Goal: Information Seeking & Learning: Find specific fact

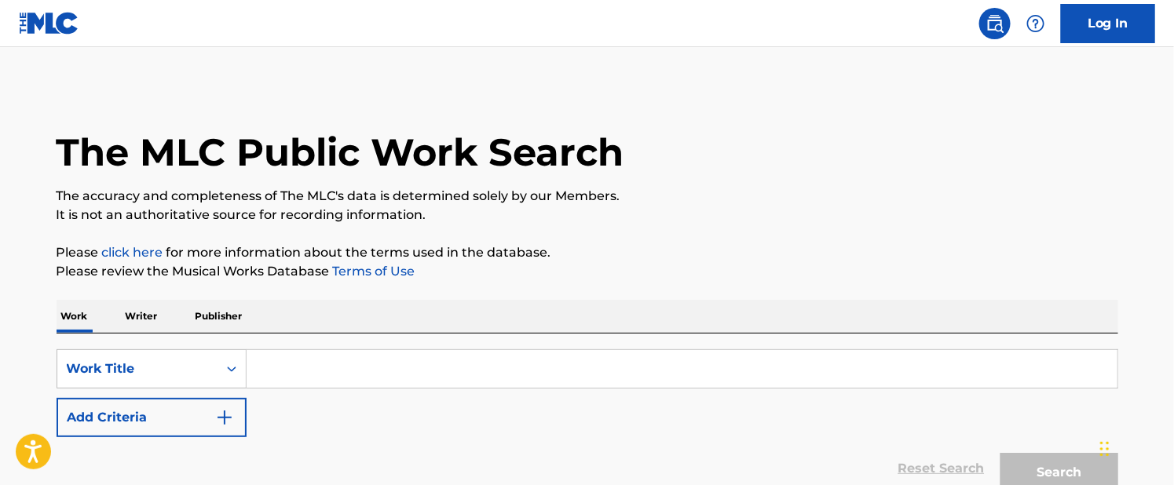
click at [287, 369] on input "Search Form" at bounding box center [682, 369] width 871 height 38
paste input "ALWAYS REMEMBER US THIS WAY"
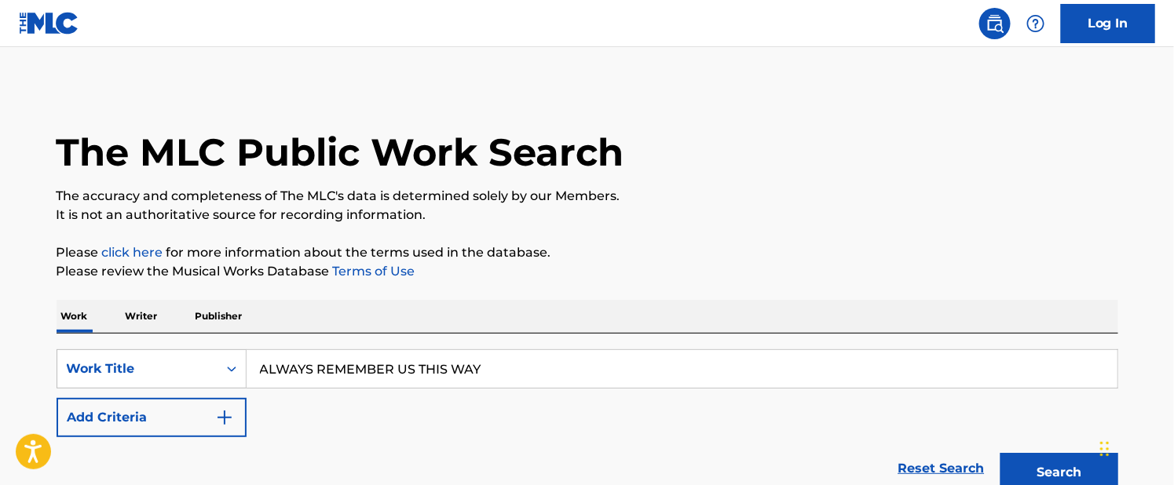
scroll to position [147, 0]
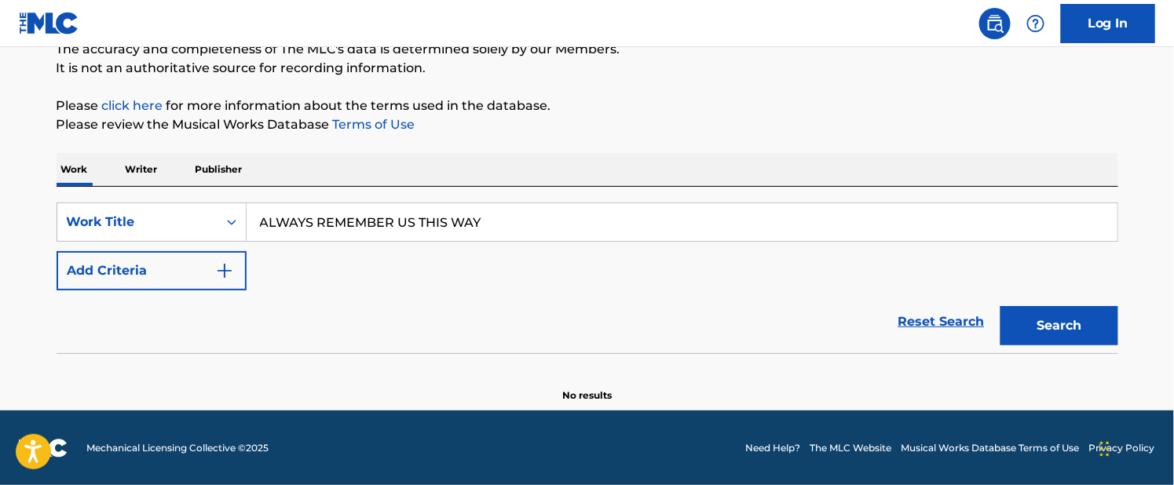
type input "ALWAYS REMEMBER US THIS WAY"
click at [1024, 323] on button "Search" at bounding box center [1060, 325] width 118 height 39
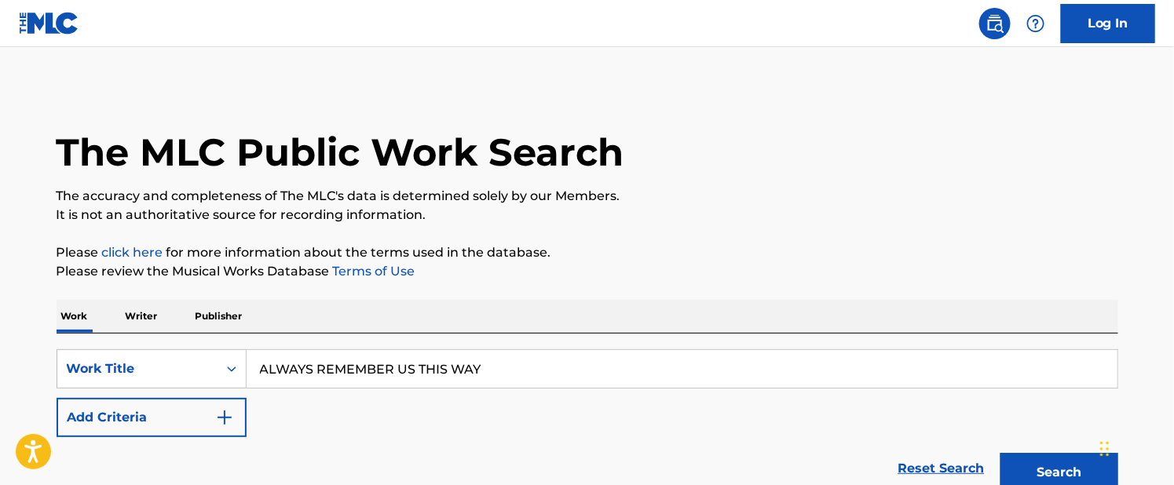
scroll to position [157, 0]
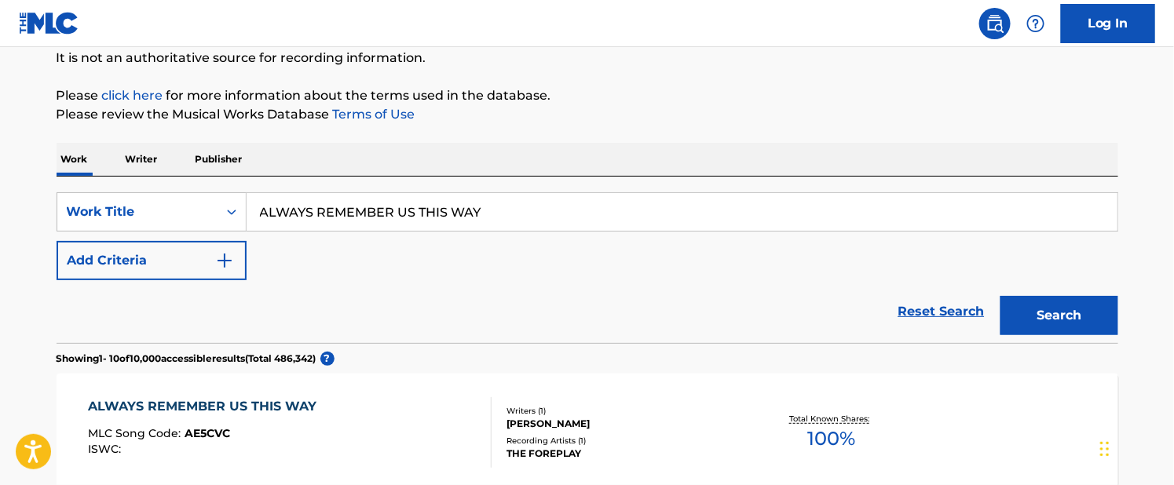
click at [169, 240] on div "SearchWithCriteria956013a7-285e-4211-a2c2-8a26bdbdc5c6 Work Title ALWAYS REMEMB…" at bounding box center [588, 236] width 1062 height 88
click at [164, 254] on button "Add Criteria" at bounding box center [152, 260] width 190 height 39
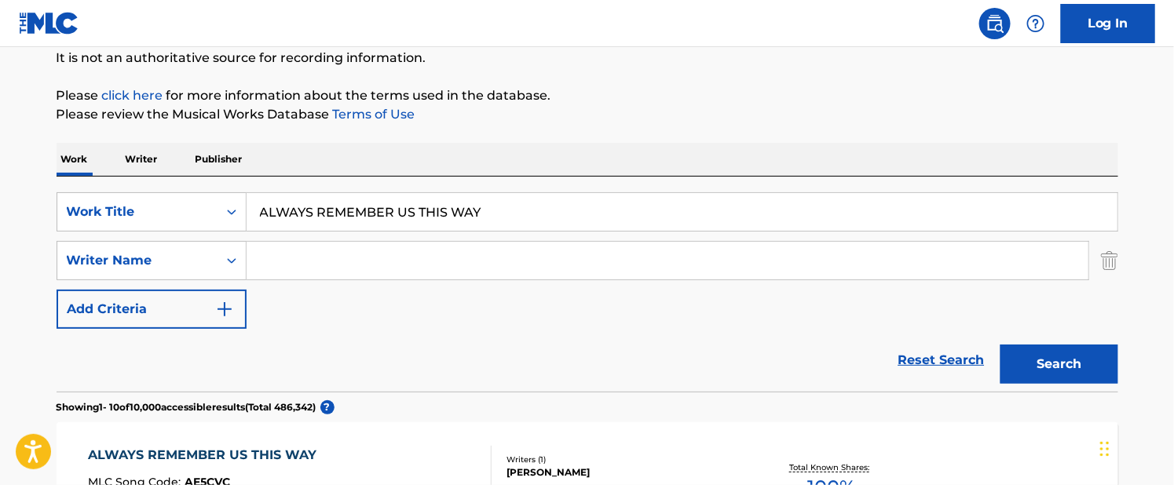
click at [313, 259] on input "Search Form" at bounding box center [668, 261] width 842 height 38
paste input "STEFANI"
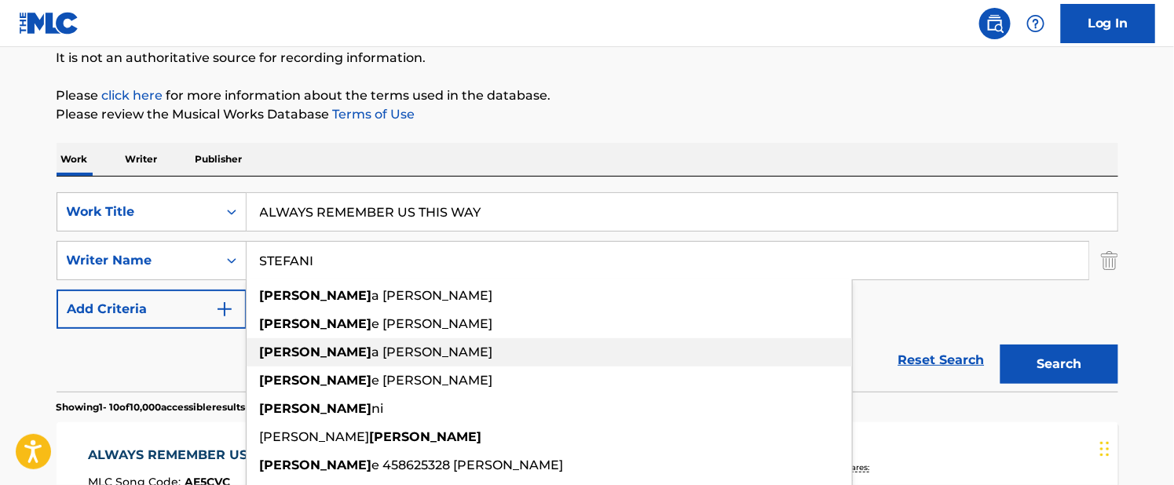
paste input "GERMANOTTA"
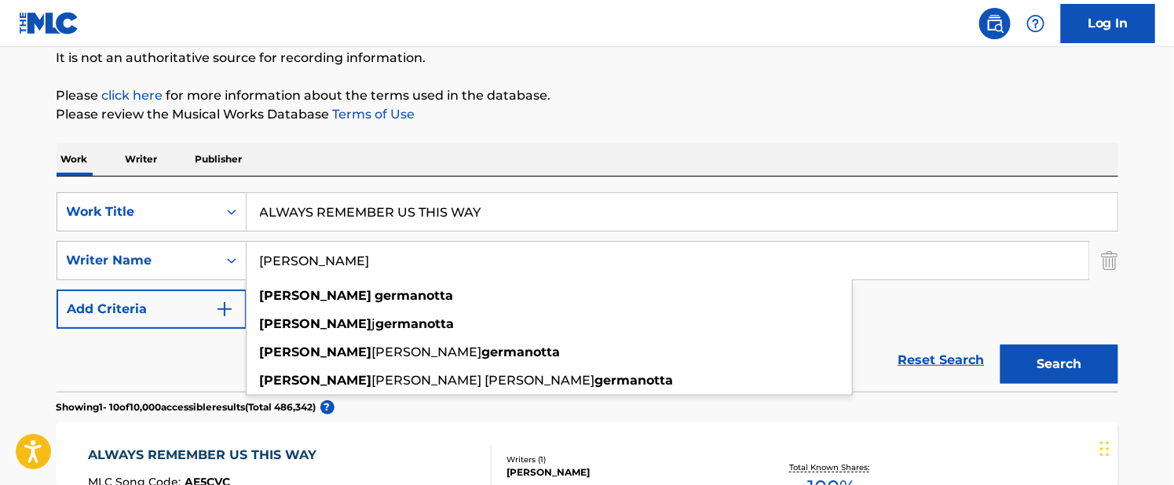
drag, startPoint x: 409, startPoint y: 258, endPoint x: 449, endPoint y: 260, distance: 40.1
click at [449, 260] on input "[PERSON_NAME]" at bounding box center [668, 261] width 842 height 38
type input "[PERSON_NAME]"
click at [1050, 365] on button "Search" at bounding box center [1060, 364] width 118 height 39
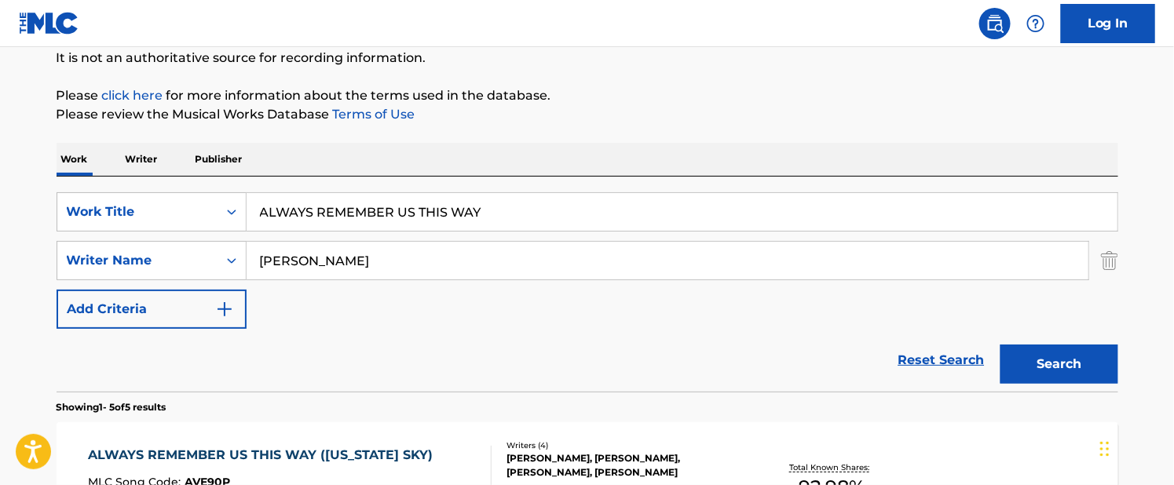
scroll to position [393, 0]
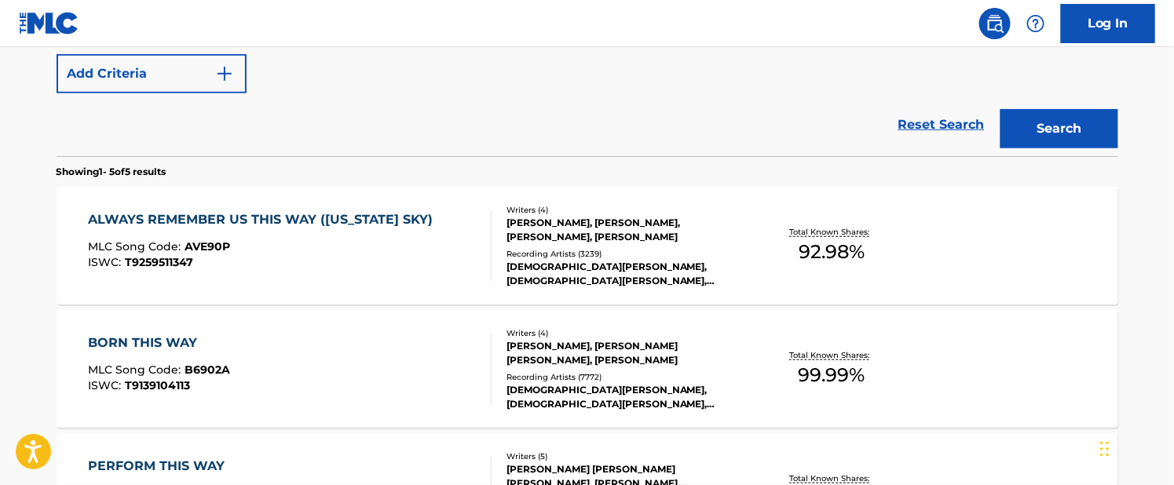
click at [241, 218] on div "ALWAYS REMEMBER US THIS WAY ([US_STATE] SKY)" at bounding box center [264, 220] width 353 height 19
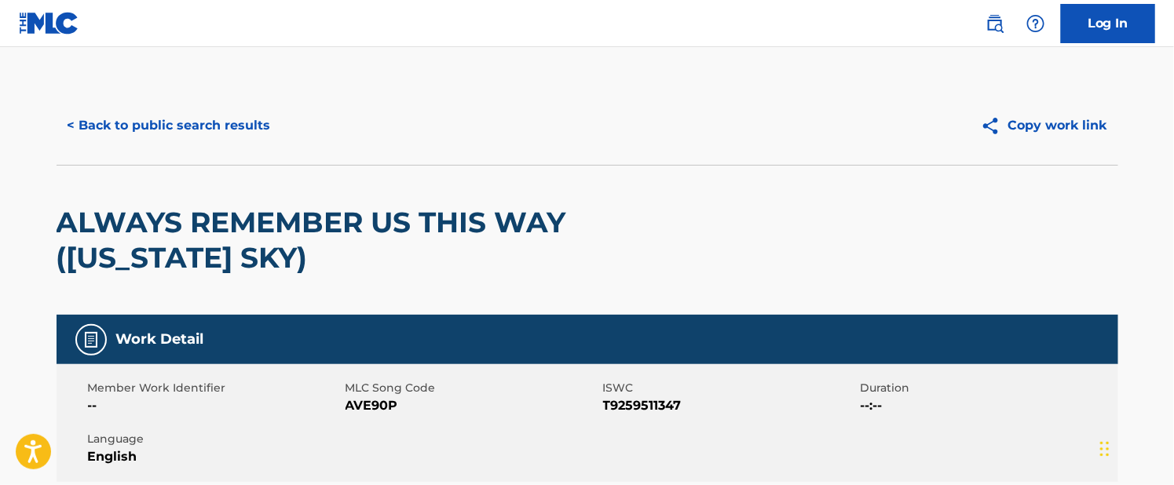
click at [146, 122] on button "< Back to public search results" at bounding box center [169, 125] width 225 height 39
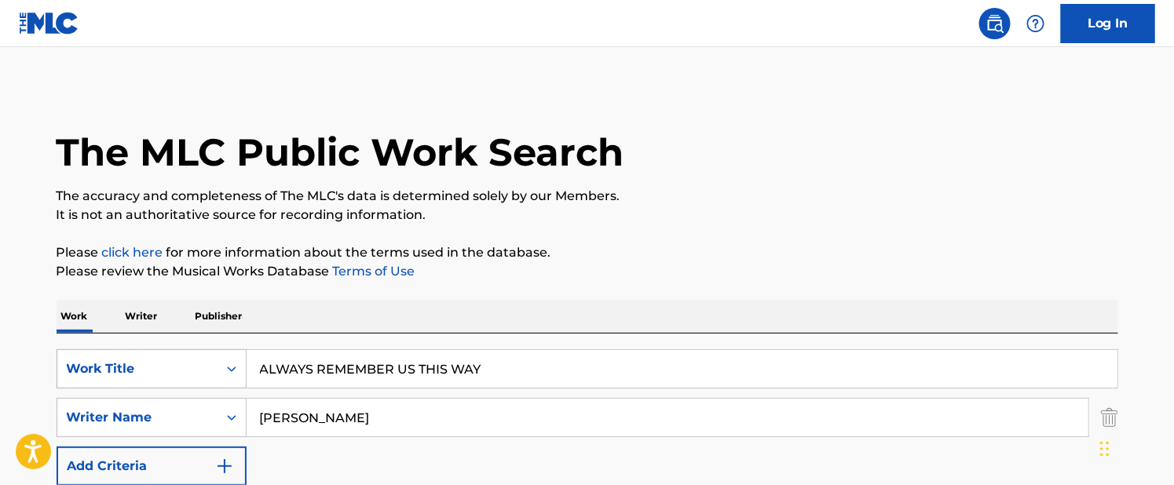
drag, startPoint x: 520, startPoint y: 371, endPoint x: 156, endPoint y: 358, distance: 363.9
click at [109, 353] on div "SearchWithCriteria956013a7-285e-4211-a2c2-8a26bdbdc5c6 Work Title ALWAYS REMEMB…" at bounding box center [588, 369] width 1062 height 39
paste input "SHAPE OF YOU"
type input "SHAPE OF YOU"
drag, startPoint x: 441, startPoint y: 412, endPoint x: 45, endPoint y: 399, distance: 396.9
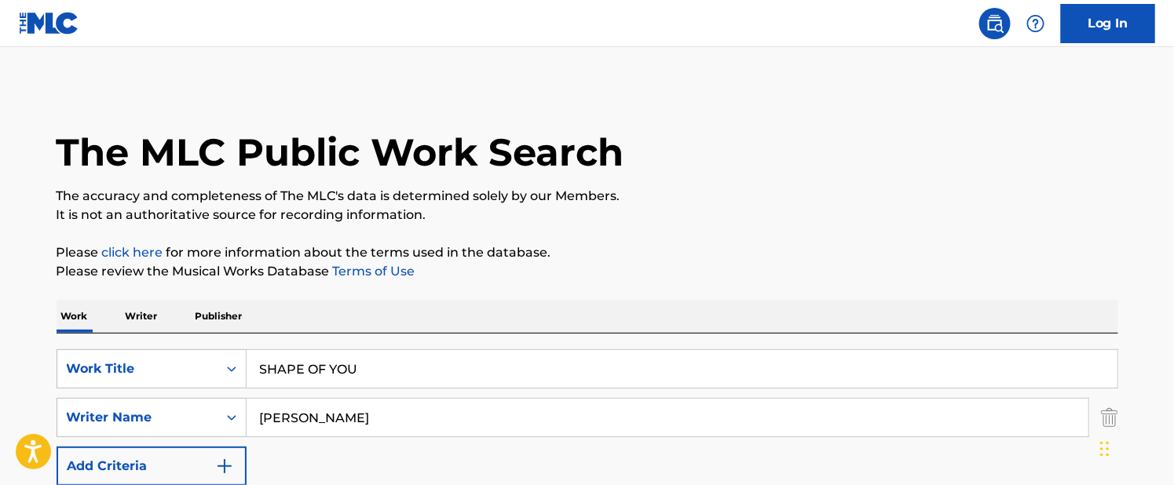
click at [288, 430] on input "Search Form" at bounding box center [668, 418] width 842 height 38
paste input "[PERSON_NAME]"
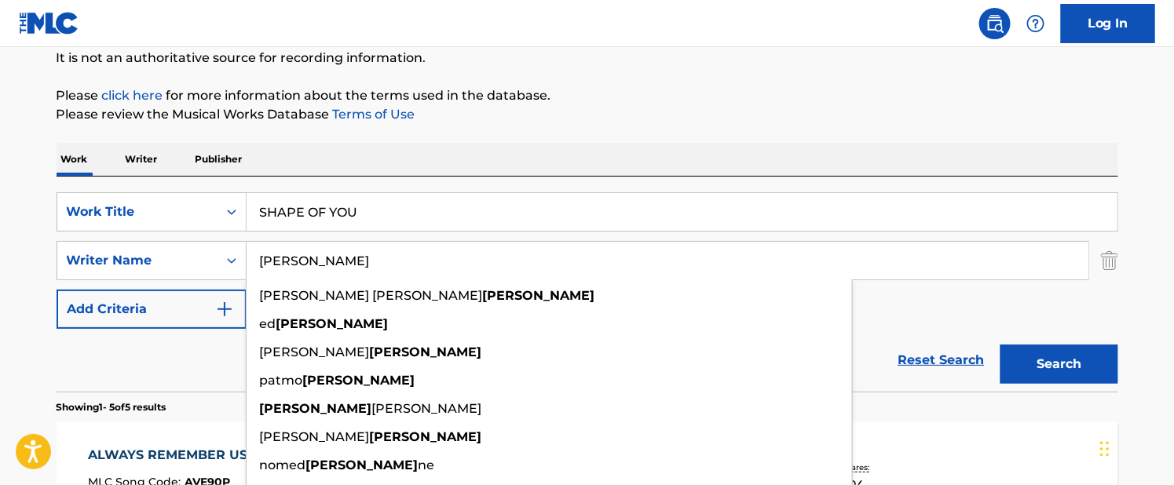
type input "[PERSON_NAME]"
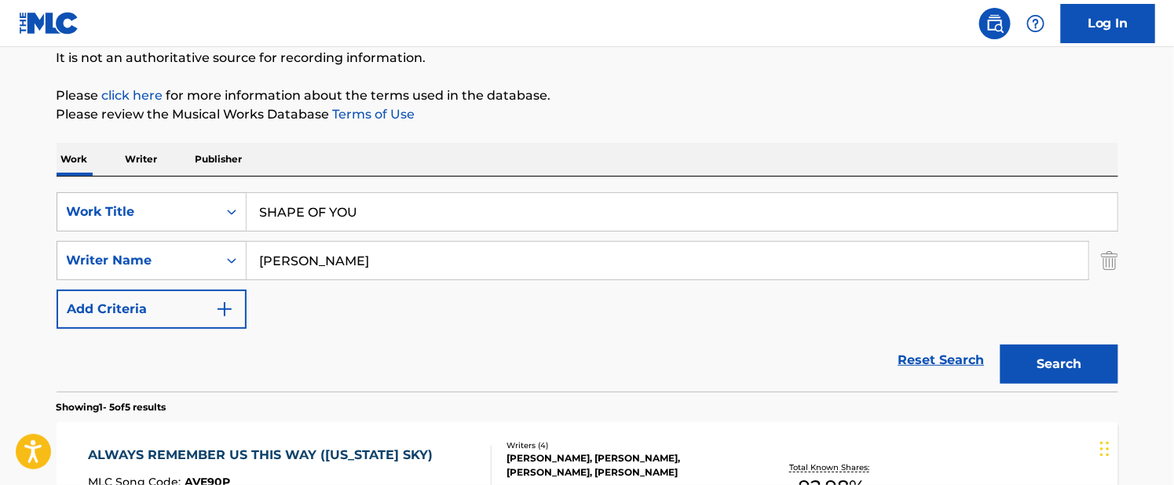
click at [1038, 346] on button "Search" at bounding box center [1060, 364] width 118 height 39
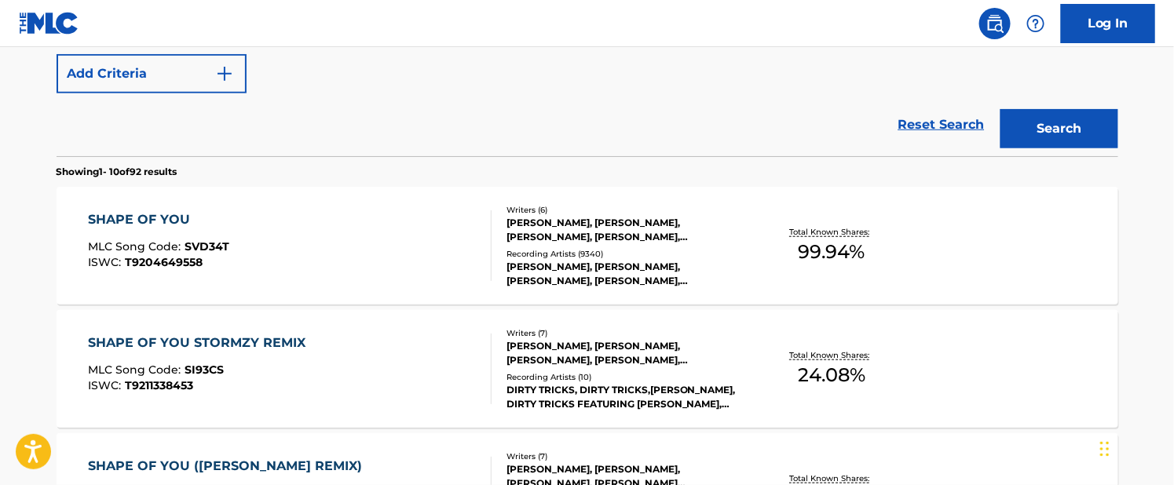
scroll to position [471, 0]
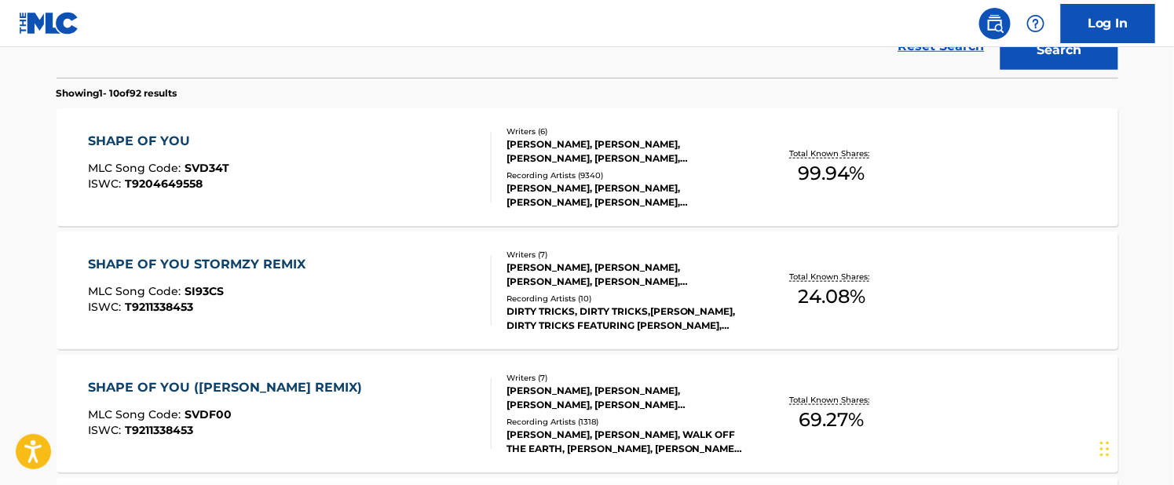
click at [145, 134] on div "SHAPE OF YOU" at bounding box center [158, 141] width 141 height 19
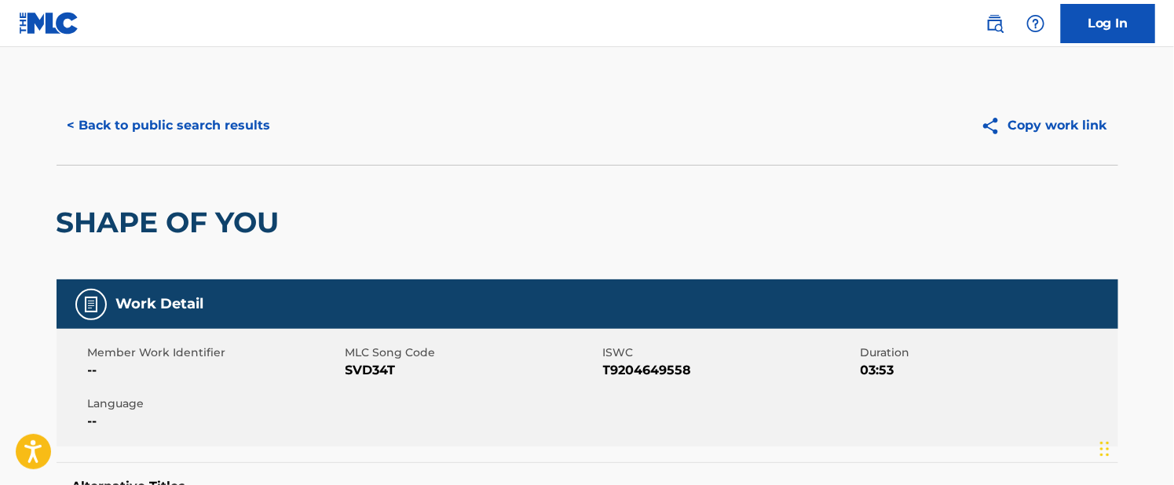
click at [137, 117] on button "< Back to public search results" at bounding box center [169, 125] width 225 height 39
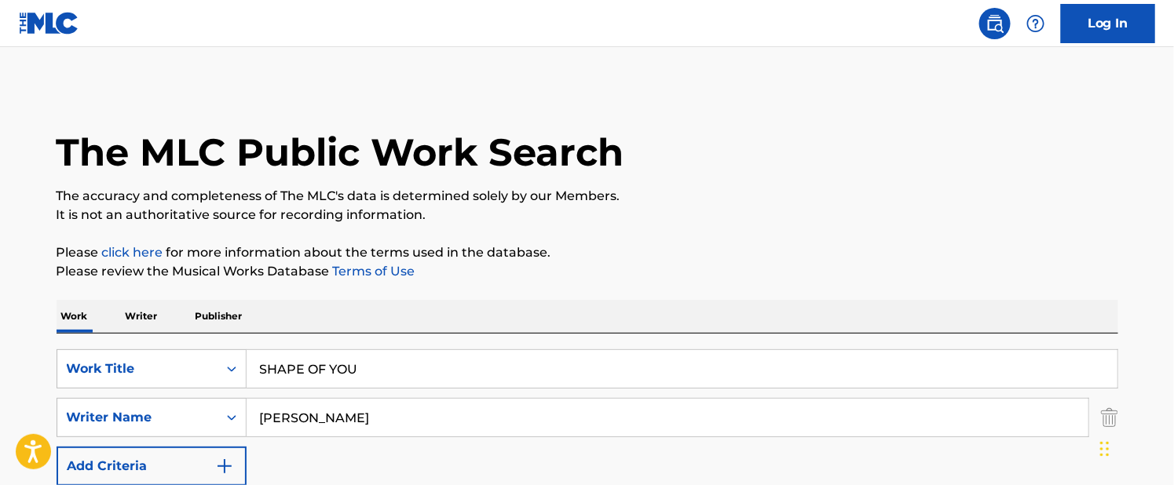
drag, startPoint x: 375, startPoint y: 362, endPoint x: 134, endPoint y: 345, distance: 241.0
click at [134, 345] on div "SearchWithCriteria956013a7-285e-4211-a2c2-8a26bdbdc5c6 Work Title SHAPE OF YOU …" at bounding box center [588, 441] width 1062 height 215
paste input "2002"
type input "2002"
drag, startPoint x: 339, startPoint y: 426, endPoint x: 160, endPoint y: 403, distance: 179.8
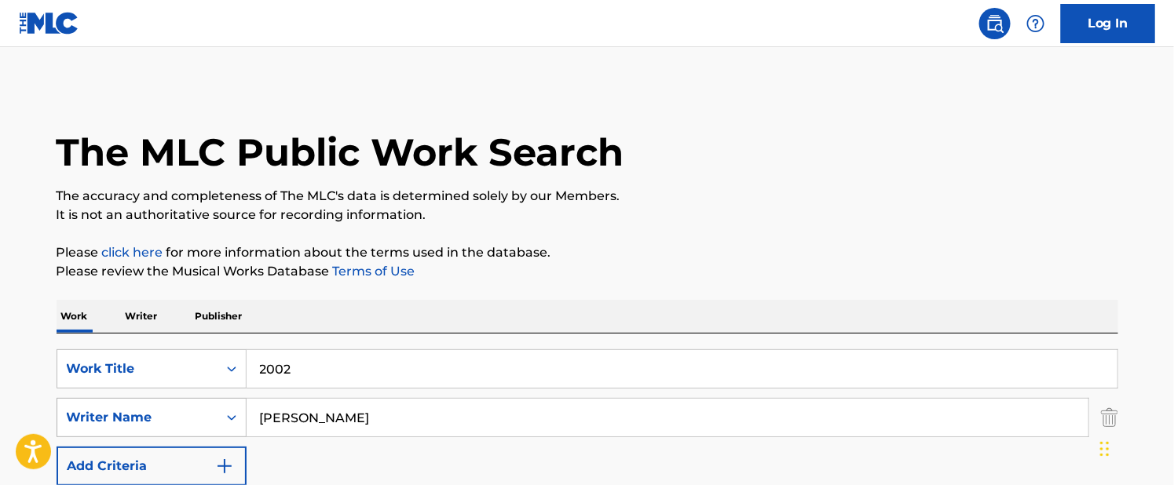
click at [160, 403] on div "SearchWithCriteria2df54e3a-c888-4bf0-8b89-6a19382bd133 Writer Name [PERSON_NAME]" at bounding box center [588, 417] width 1062 height 39
paste input "[PERSON_NAME]"
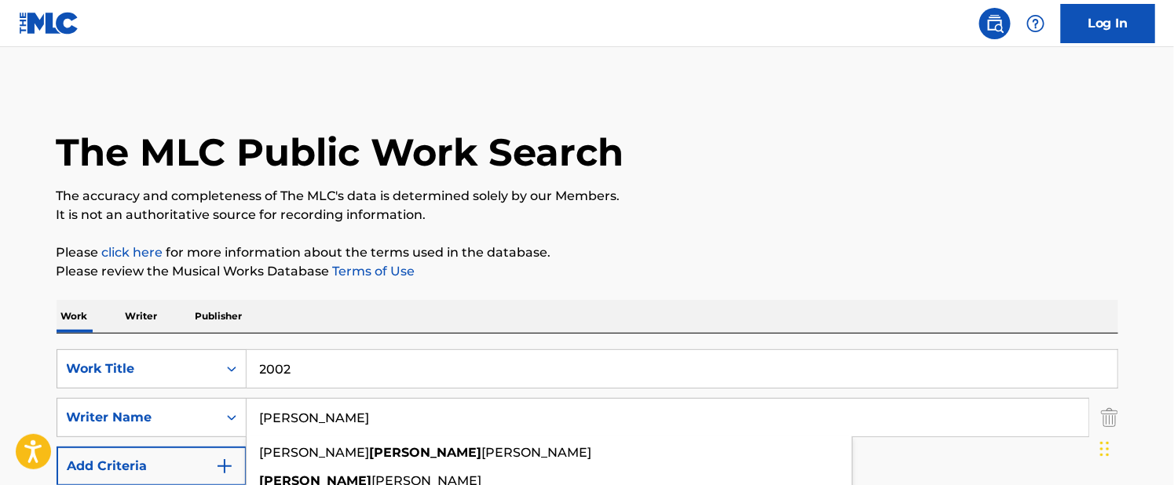
paste input "[PERSON_NAME]"
drag, startPoint x: 421, startPoint y: 417, endPoint x: 475, endPoint y: 416, distance: 54.2
click at [474, 416] on input "[PERSON_NAME]" at bounding box center [668, 418] width 842 height 38
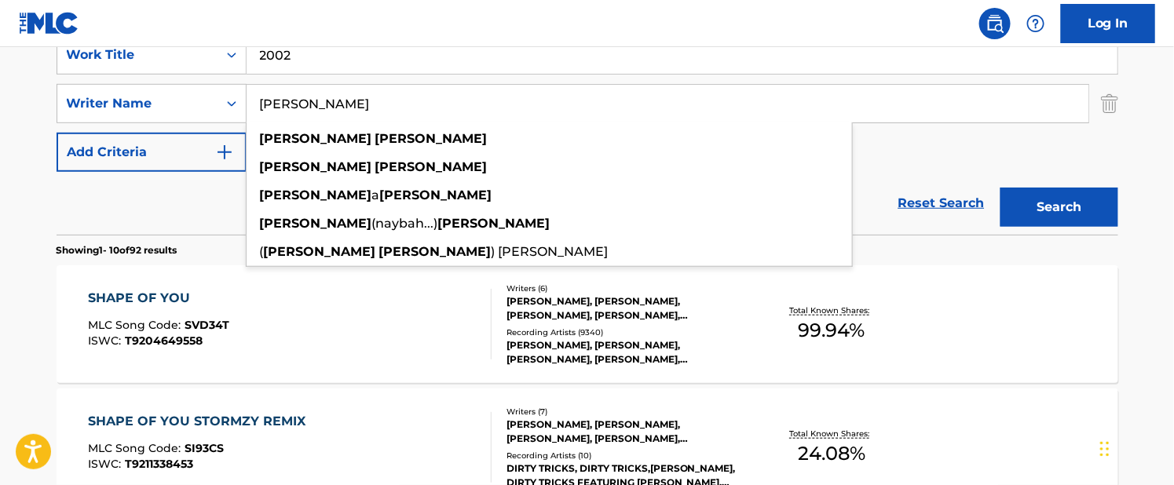
type input "[PERSON_NAME]"
click at [1034, 217] on button "Search" at bounding box center [1060, 207] width 118 height 39
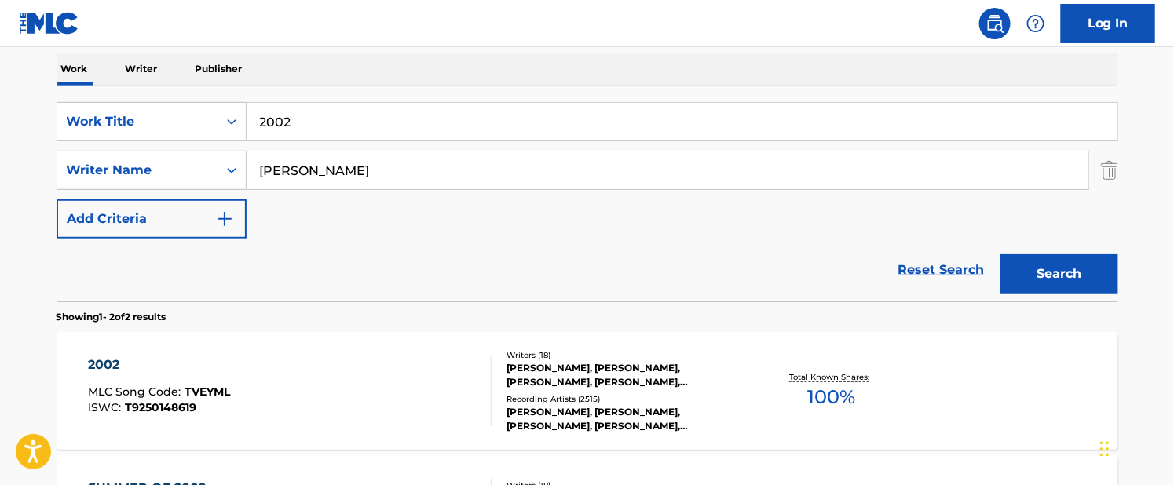
scroll to position [314, 0]
